Goal: Information Seeking & Learning: Learn about a topic

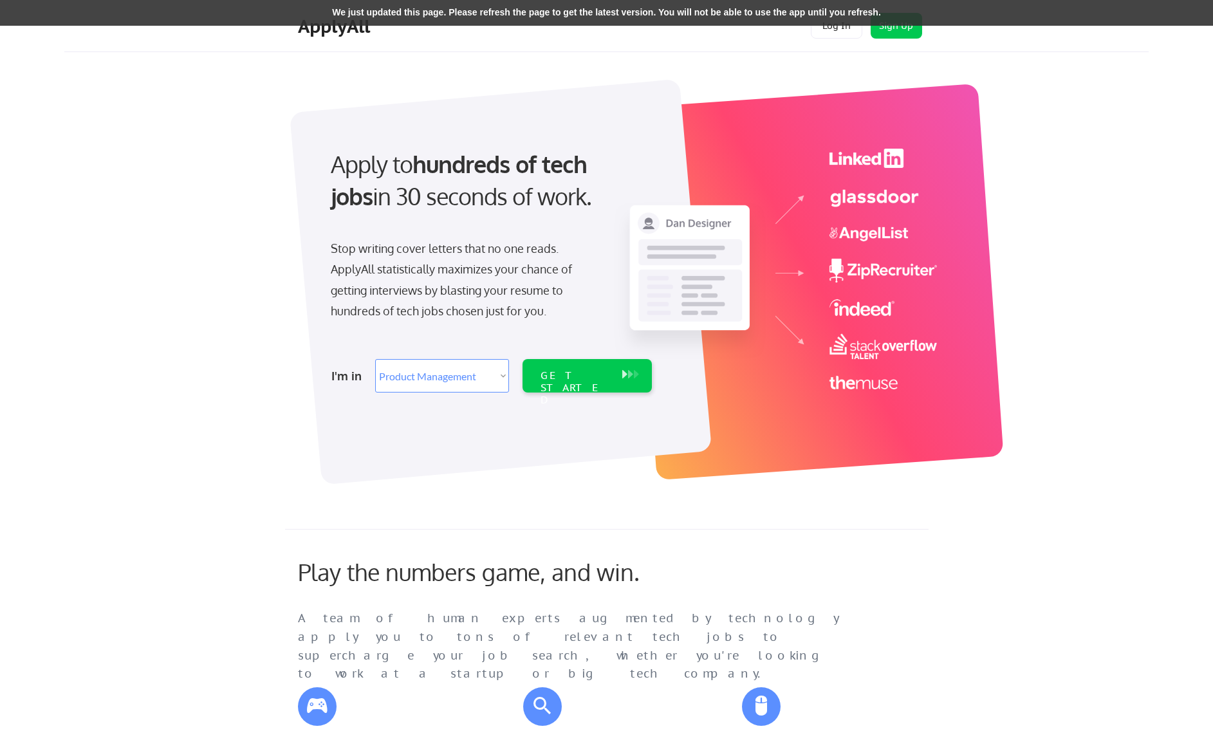
select select ""product""
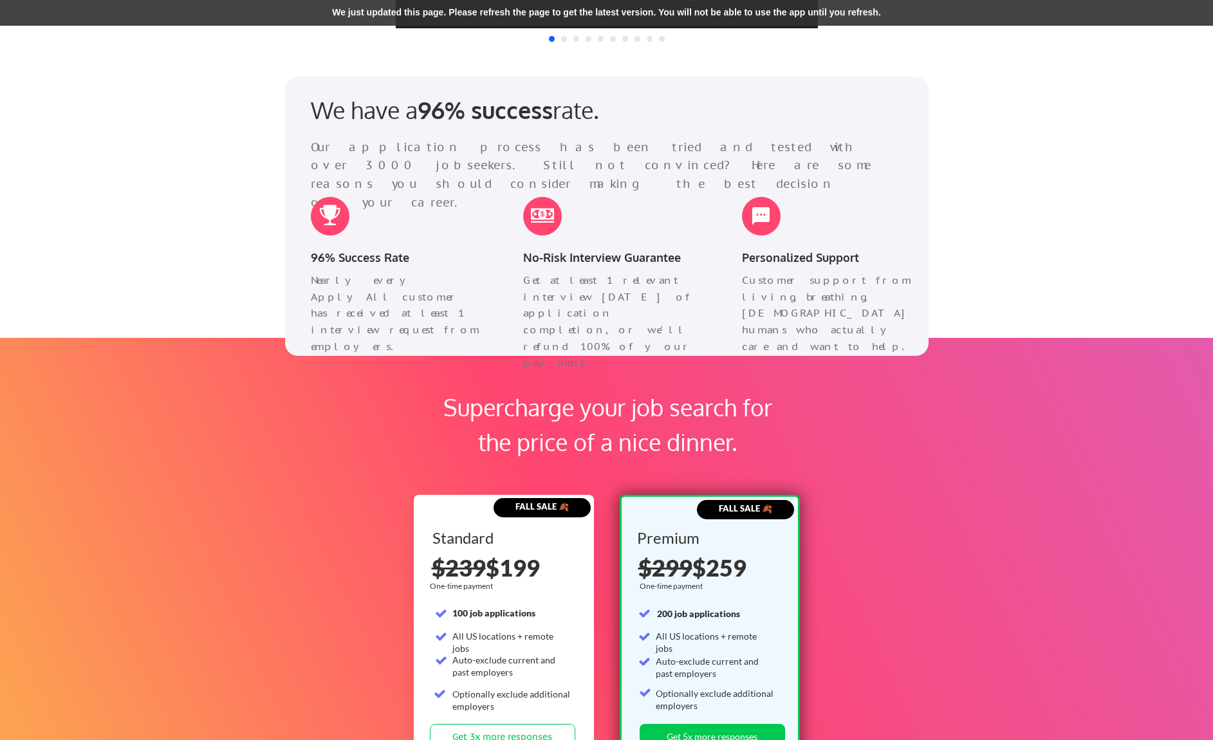
scroll to position [1570, 0]
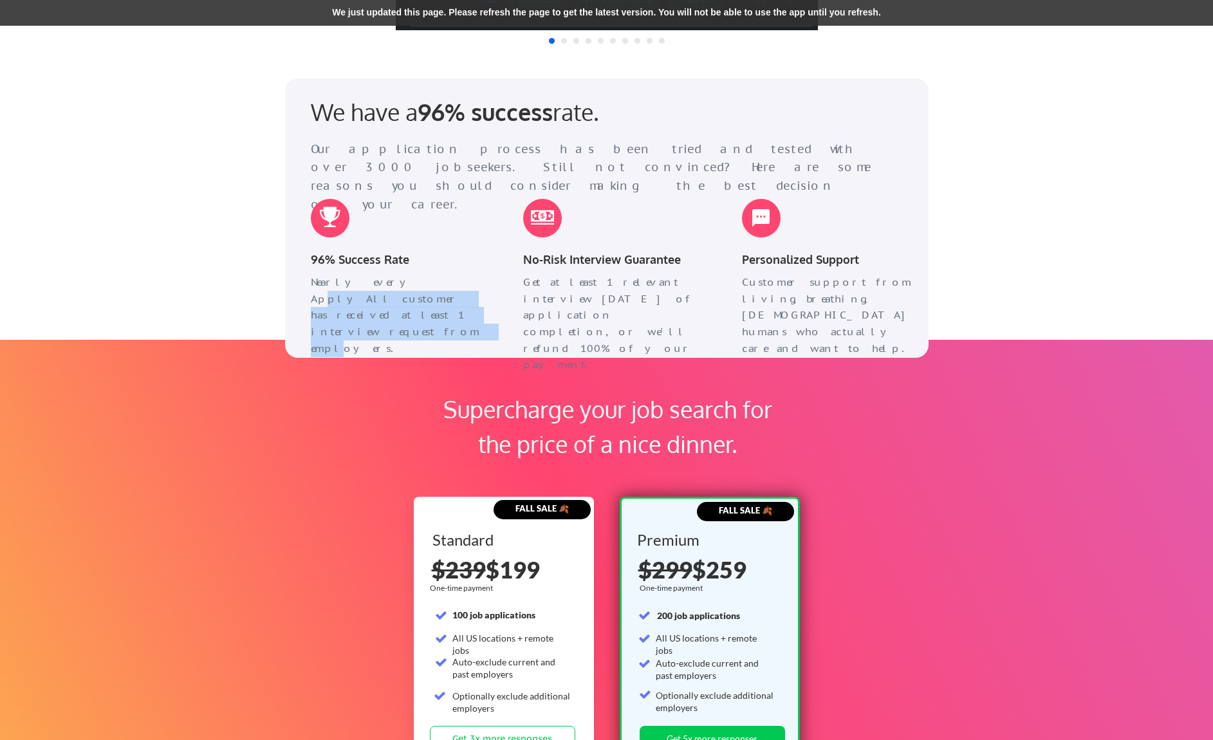
drag, startPoint x: 387, startPoint y: 281, endPoint x: 406, endPoint y: 316, distance: 39.4
click at [406, 316] on div "Nearly every ApplyAll customer has received at least 1 interview request from e…" at bounding box center [398, 315] width 174 height 82
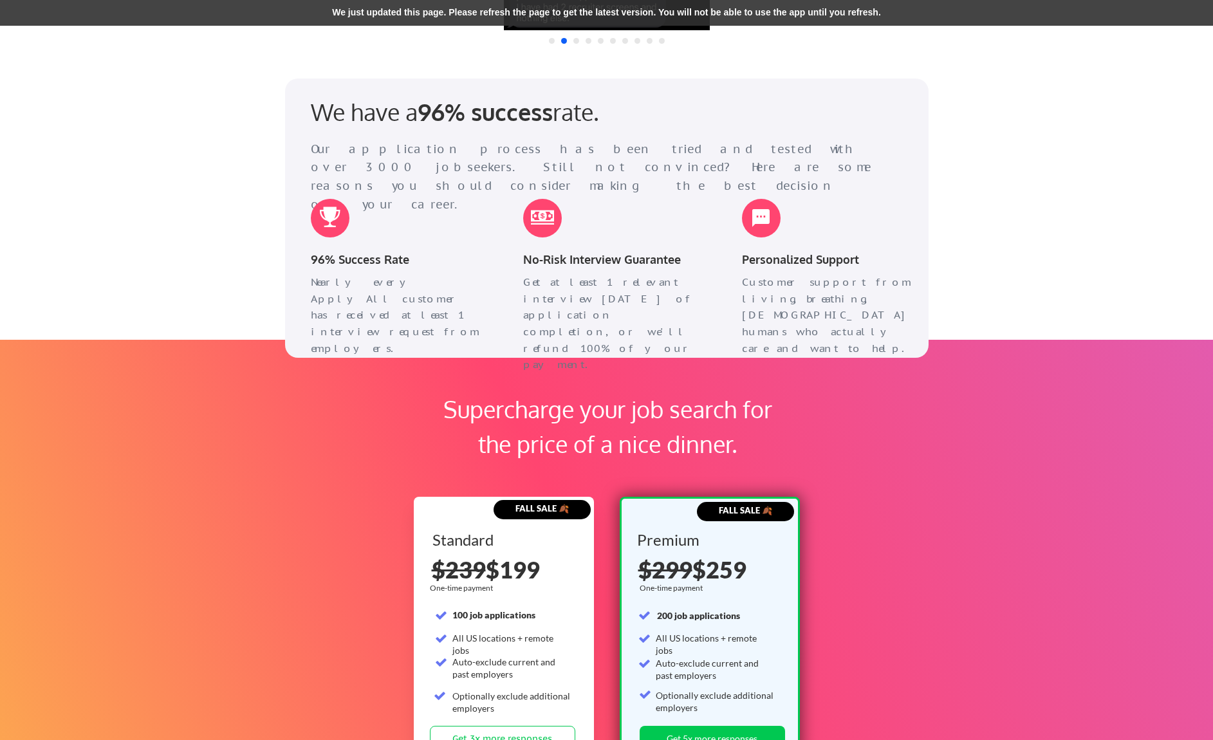
drag, startPoint x: 364, startPoint y: 317, endPoint x: 333, endPoint y: 281, distance: 47.9
click at [333, 281] on div "Nearly every ApplyAll customer has received at least 1 interview request from e…" at bounding box center [398, 304] width 200 height 60
click at [333, 281] on div "Nearly every ApplyAll customer has received at least 1 interview request from e…" at bounding box center [398, 315] width 174 height 82
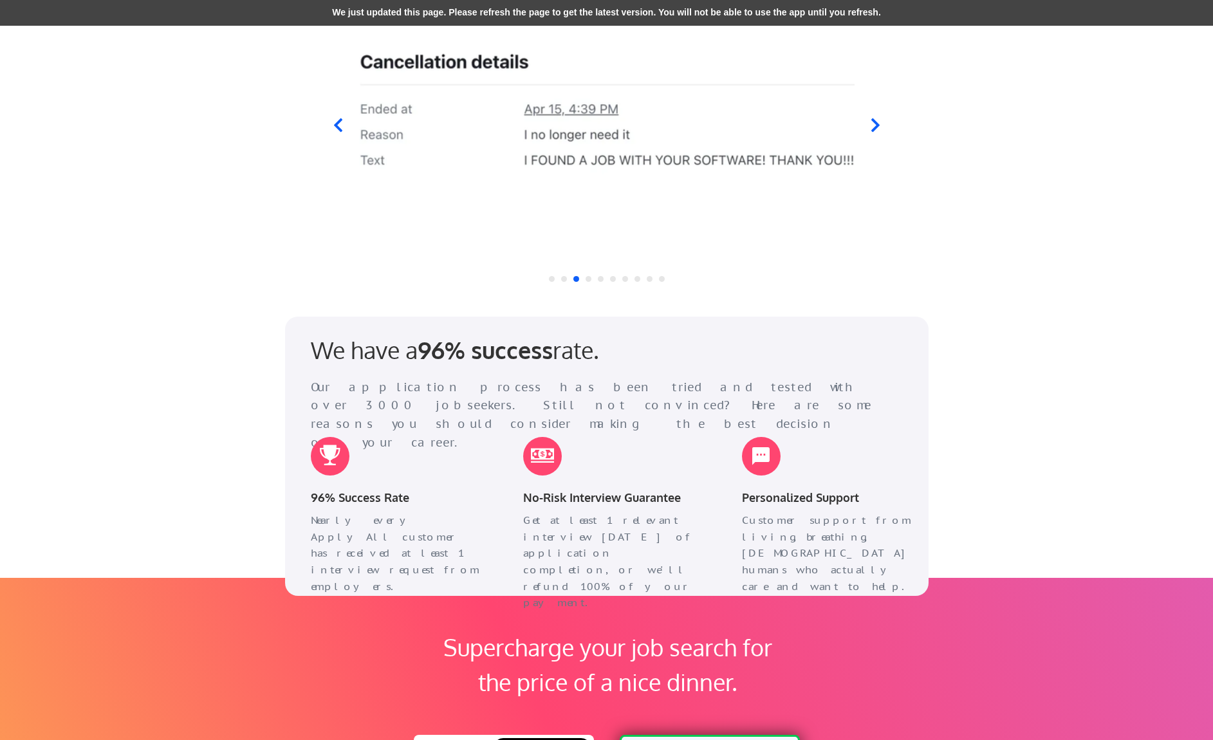
scroll to position [1276, 0]
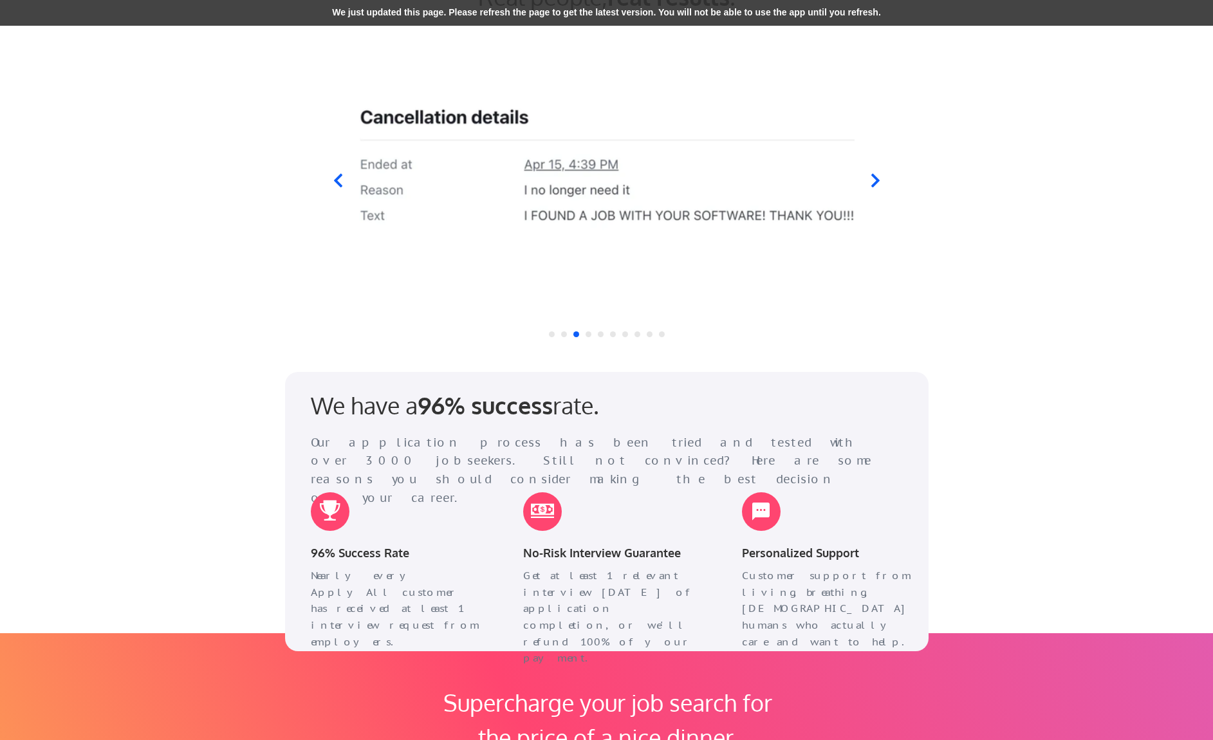
click at [869, 179] on icon at bounding box center [875, 180] width 16 height 16
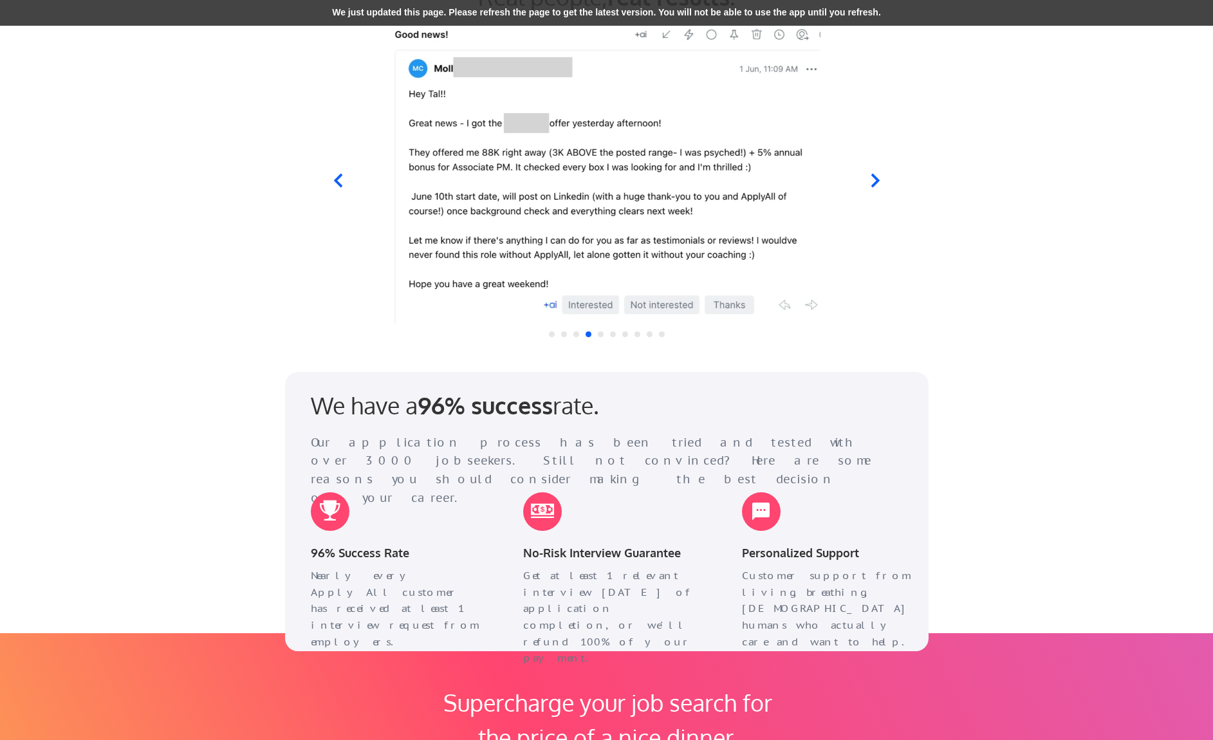
click at [869, 180] on icon at bounding box center [875, 180] width 16 height 16
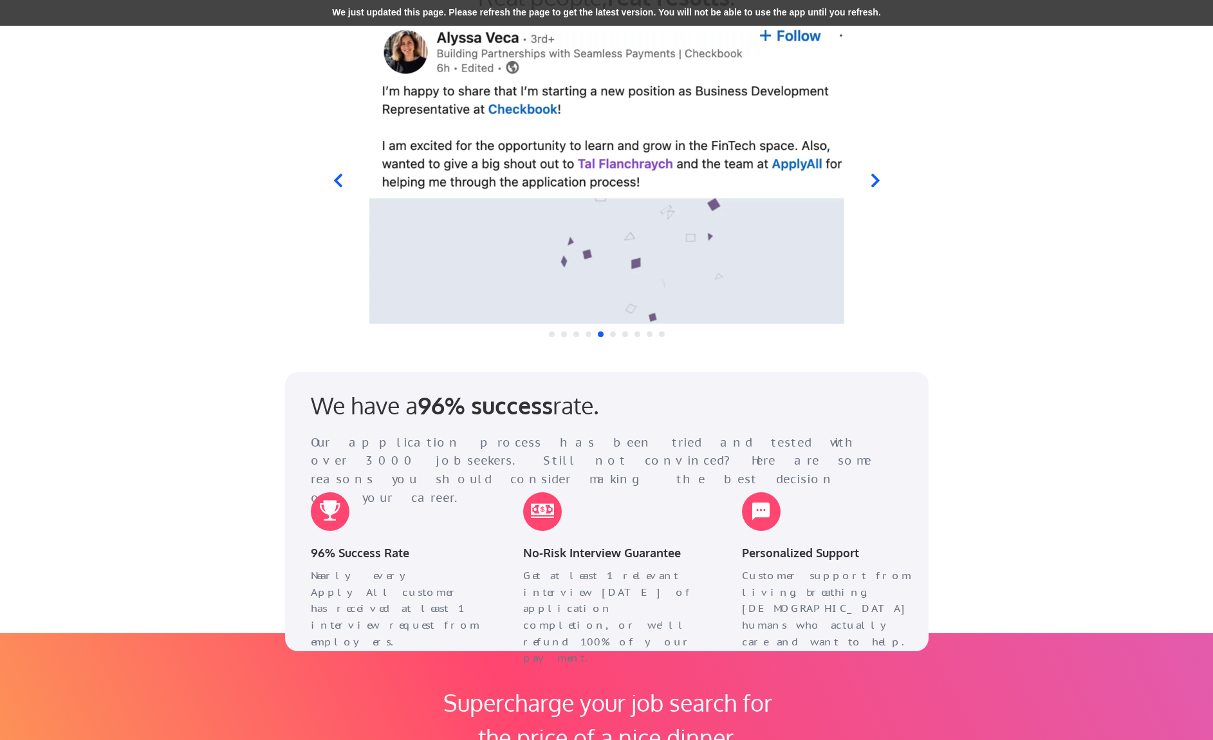
click at [869, 180] on icon at bounding box center [875, 180] width 16 height 16
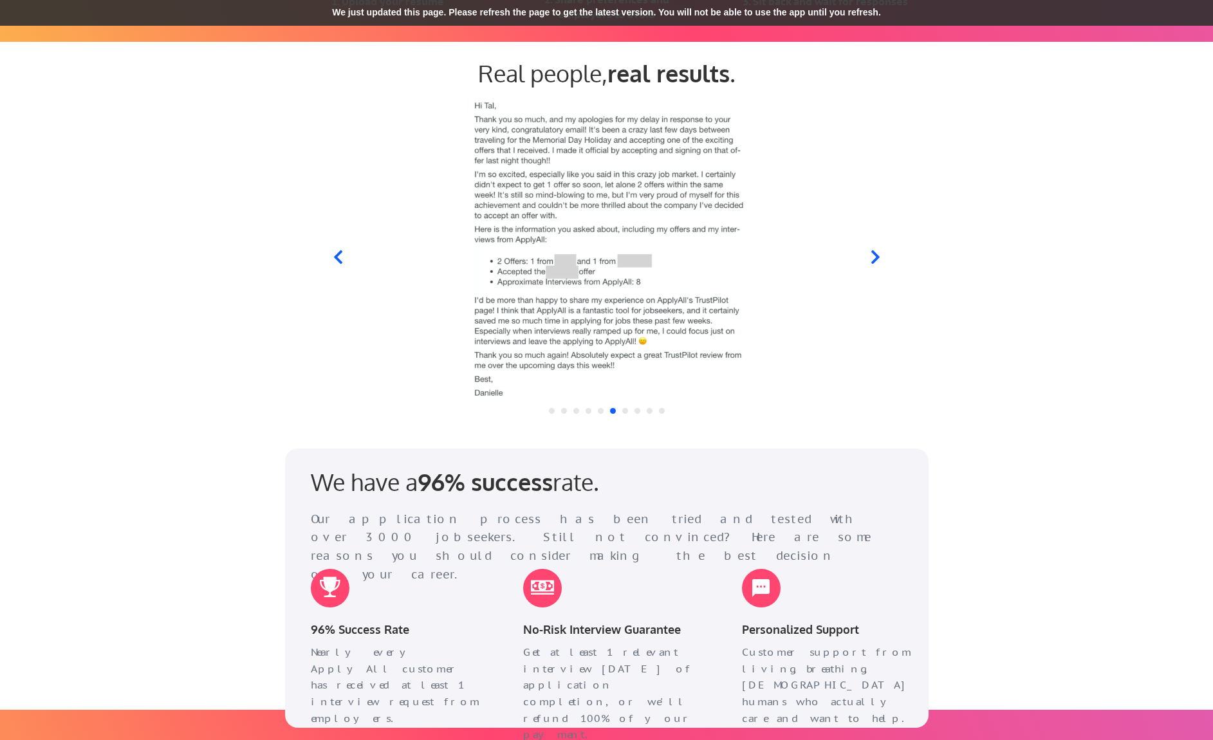
scroll to position [1149, 0]
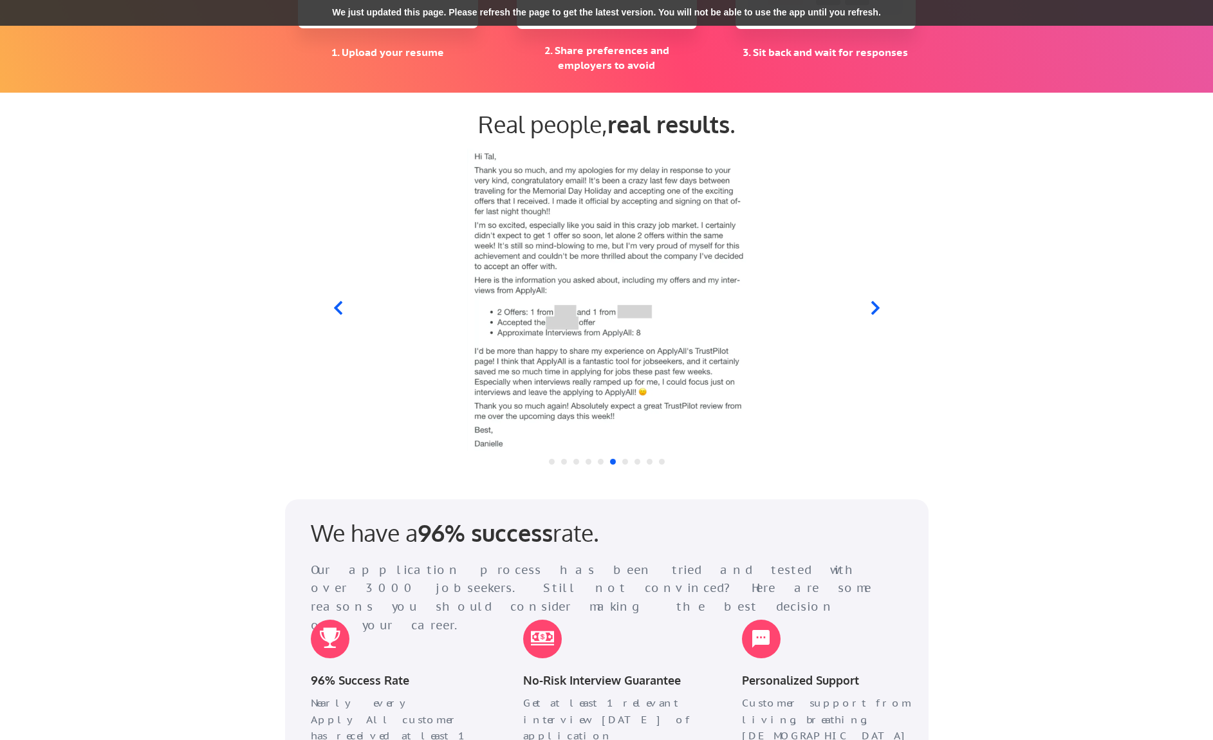
click at [873, 308] on icon at bounding box center [875, 308] width 16 height 16
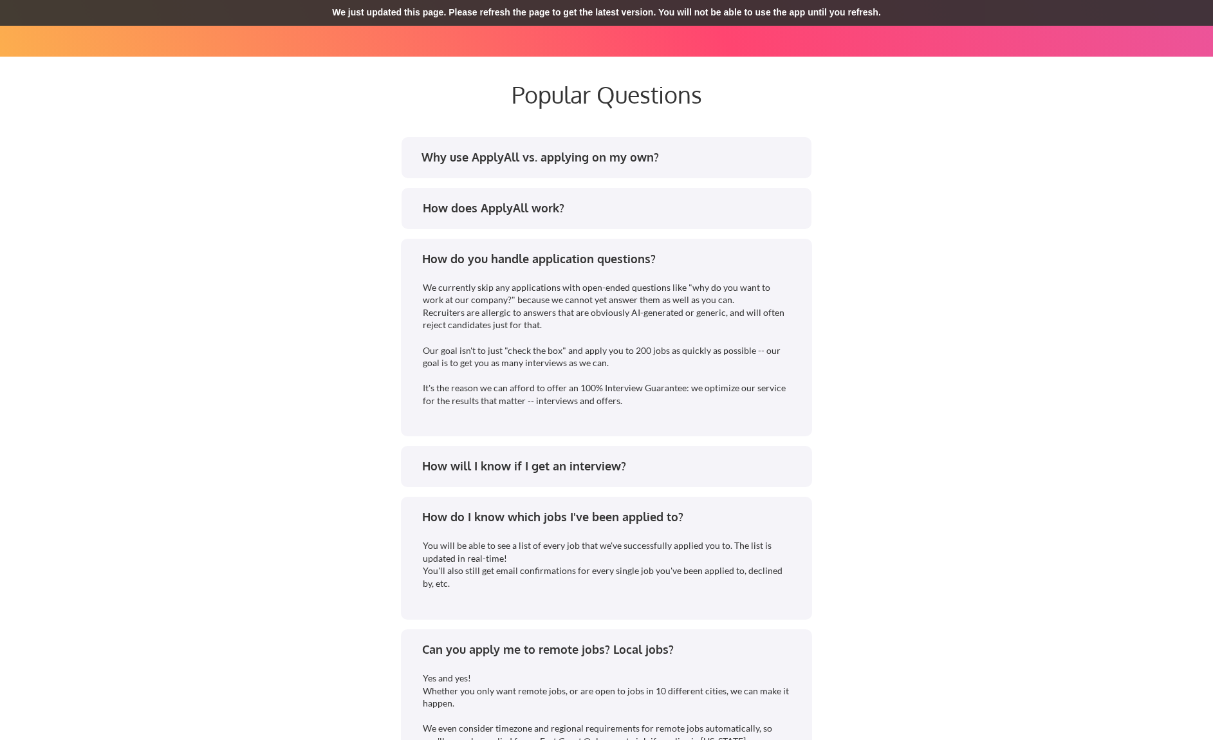
scroll to position [2292, 0]
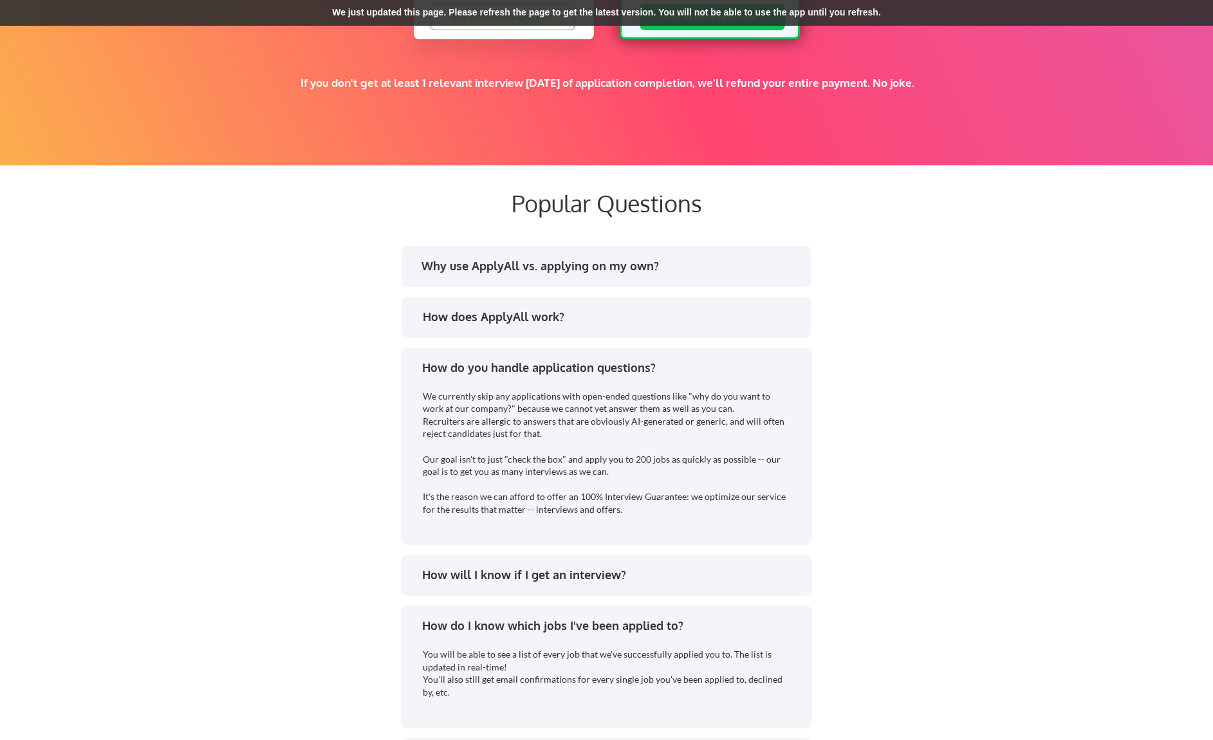
click at [600, 272] on div "Why use ApplyAll vs. applying on my own?" at bounding box center [611, 266] width 378 height 16
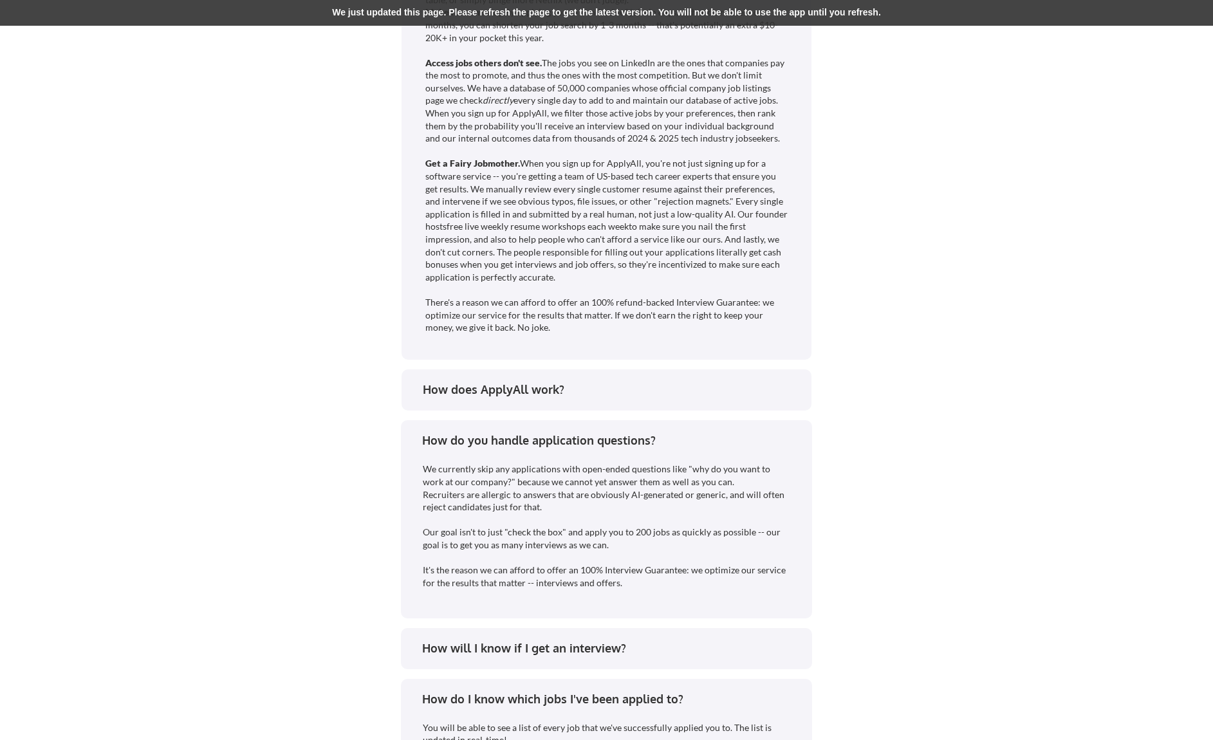
scroll to position [2626, 0]
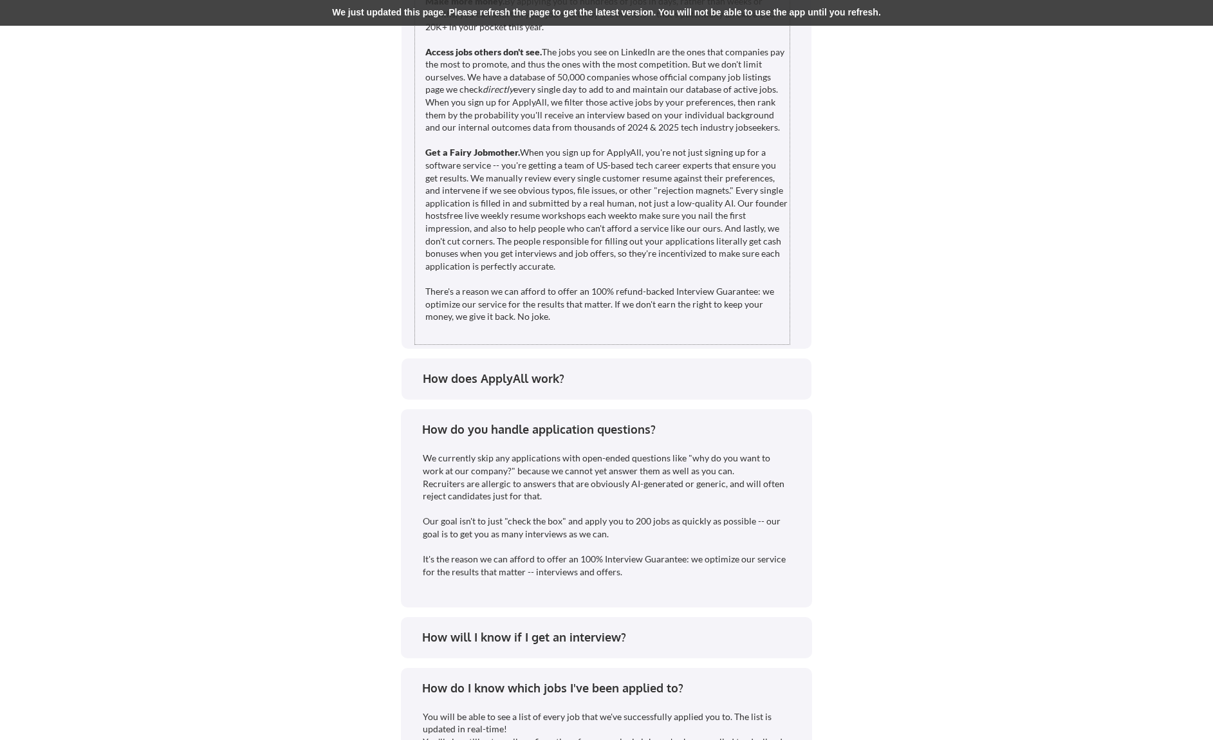
drag, startPoint x: 572, startPoint y: 62, endPoint x: 644, endPoint y: 144, distance: 108.9
click at [644, 144] on div "Get your time back. 25-50 hours of time that you can instead use to work your n…" at bounding box center [607, 141] width 364 height 366
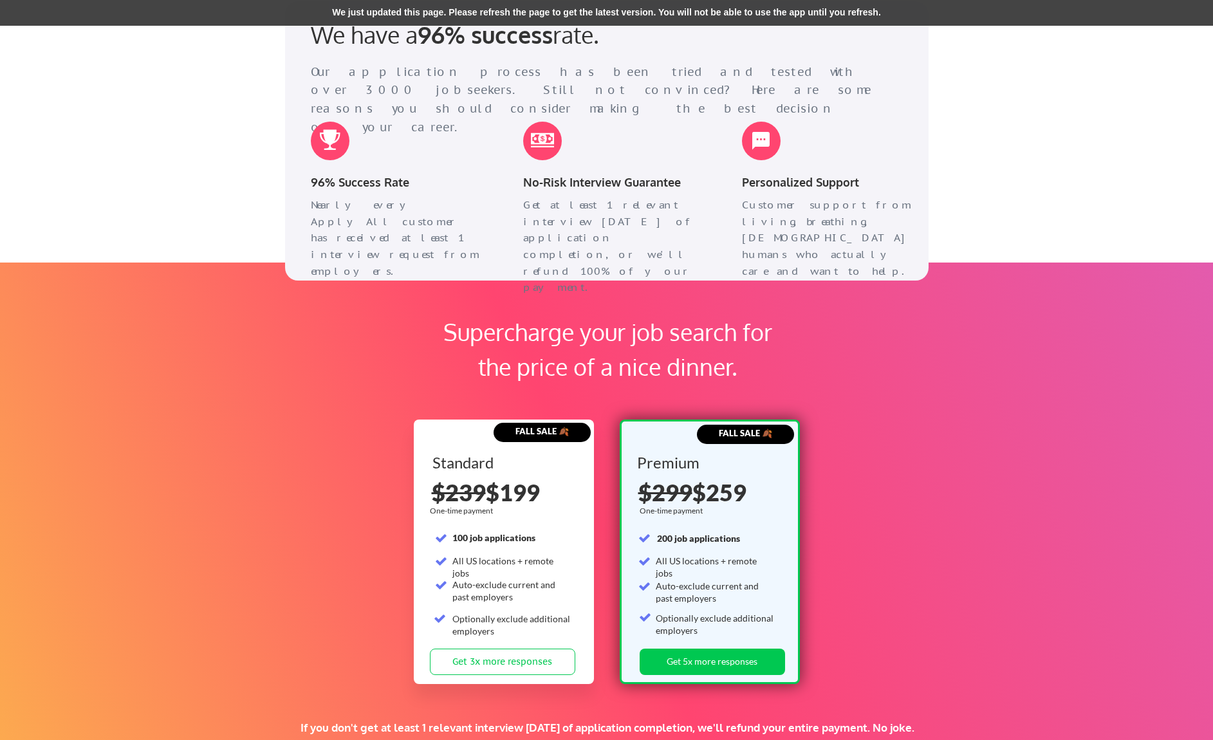
scroll to position [821, 0]
